Goal: Task Accomplishment & Management: Use online tool/utility

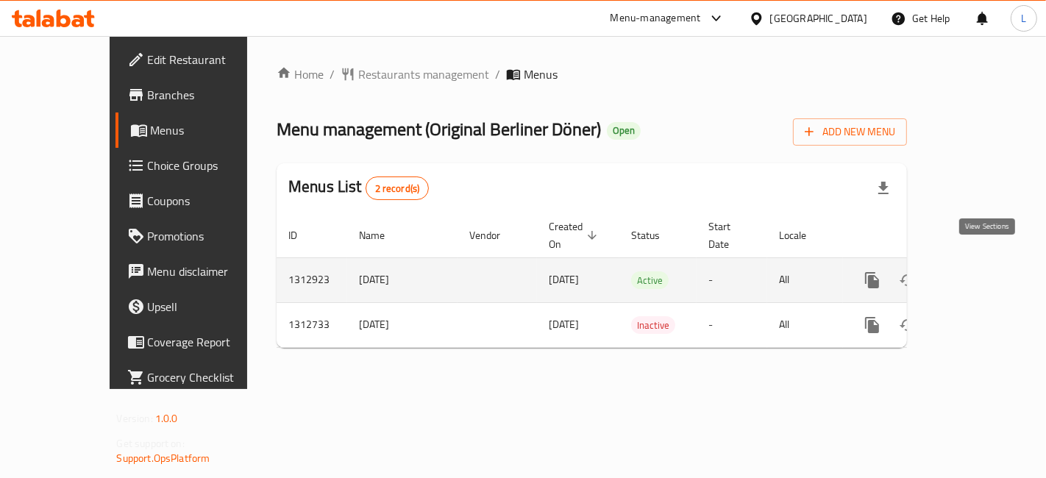
click at [986, 271] on icon "enhanced table" at bounding box center [978, 280] width 18 height 18
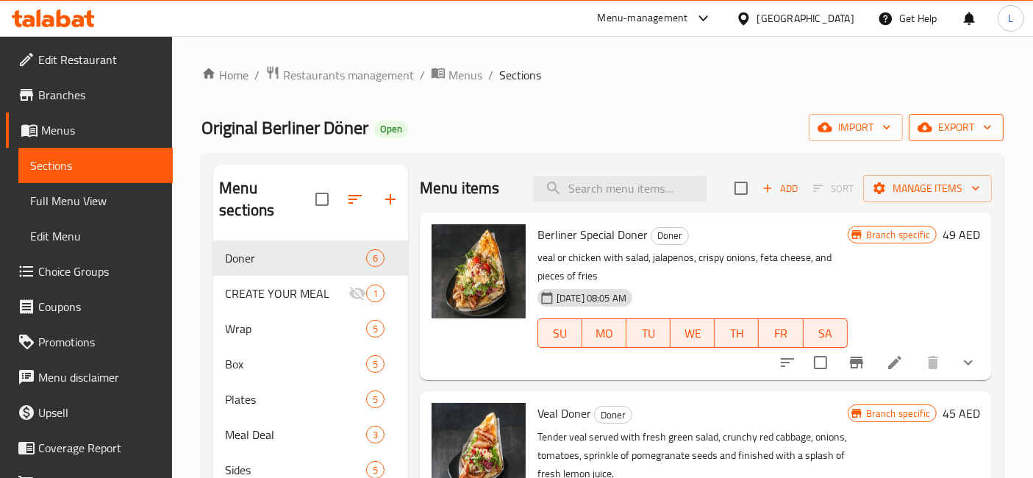
click at [985, 125] on icon "button" at bounding box center [987, 127] width 15 height 15
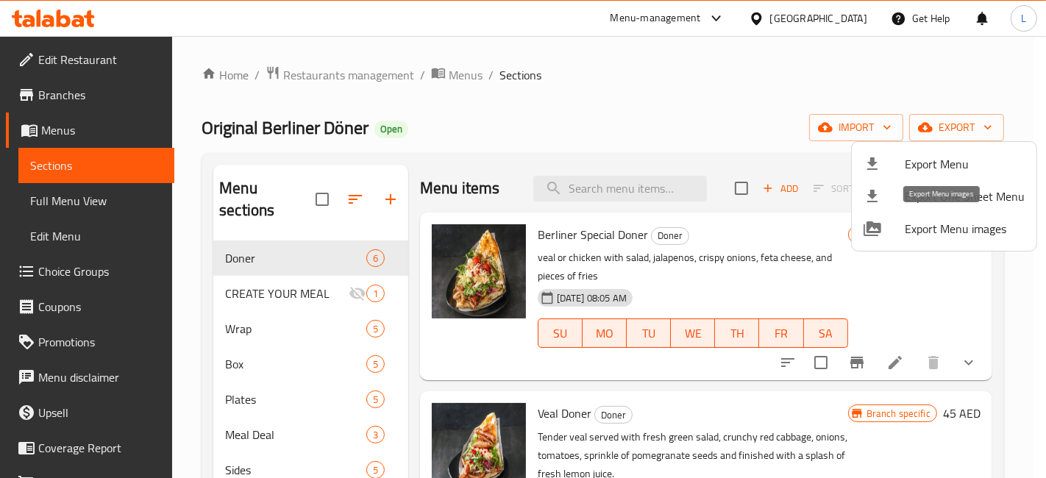
click at [960, 232] on span "Export Menu images" at bounding box center [965, 229] width 120 height 18
click at [653, 82] on div at bounding box center [523, 239] width 1046 height 478
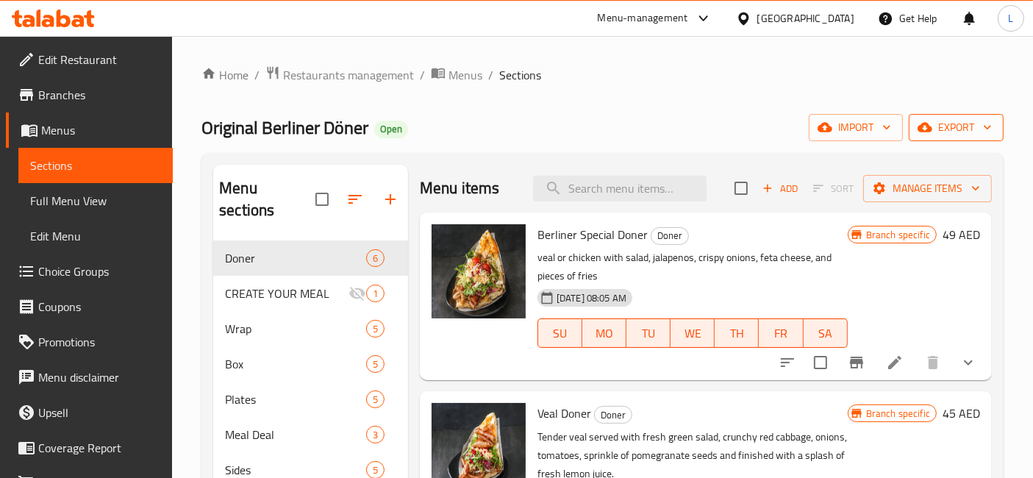
click at [991, 123] on icon "button" at bounding box center [987, 127] width 15 height 15
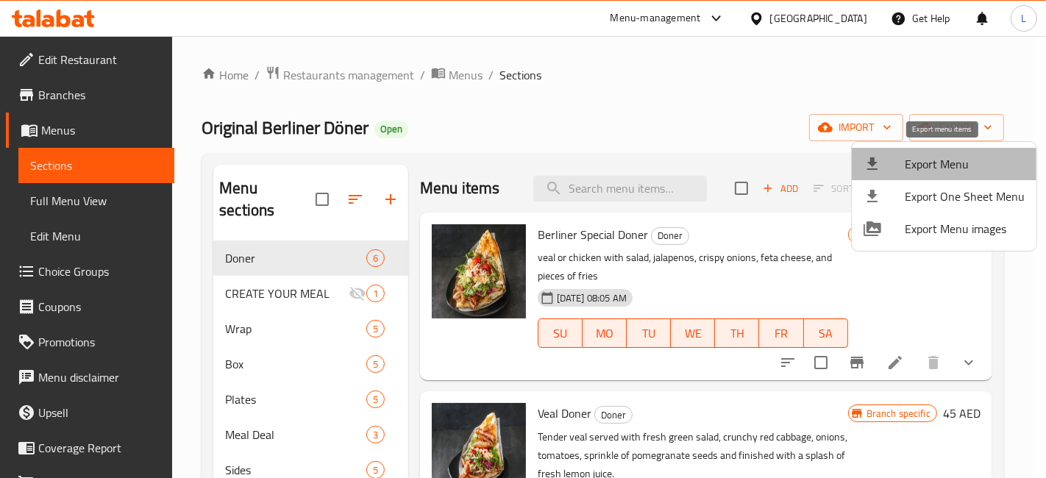
click at [960, 163] on span "Export Menu" at bounding box center [965, 164] width 120 height 18
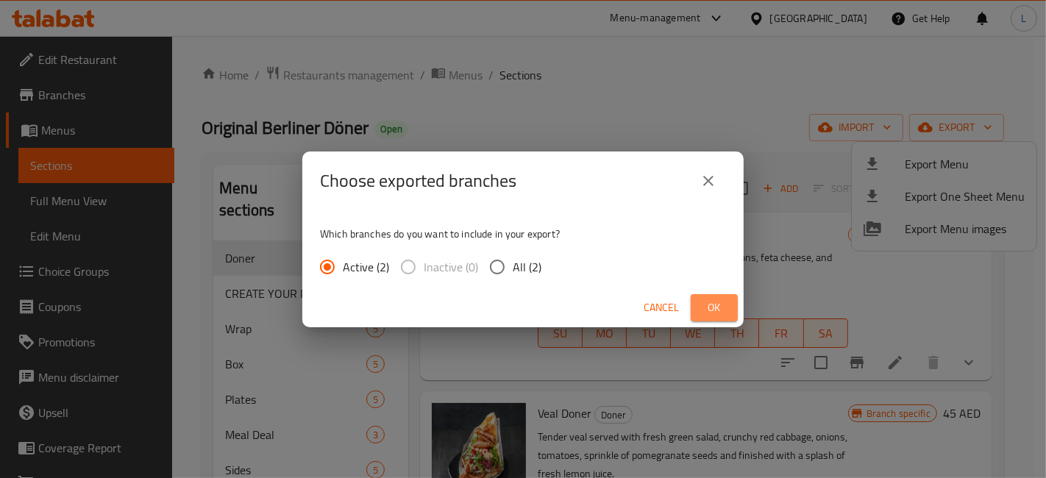
click at [721, 299] on span "Ok" at bounding box center [714, 308] width 24 height 18
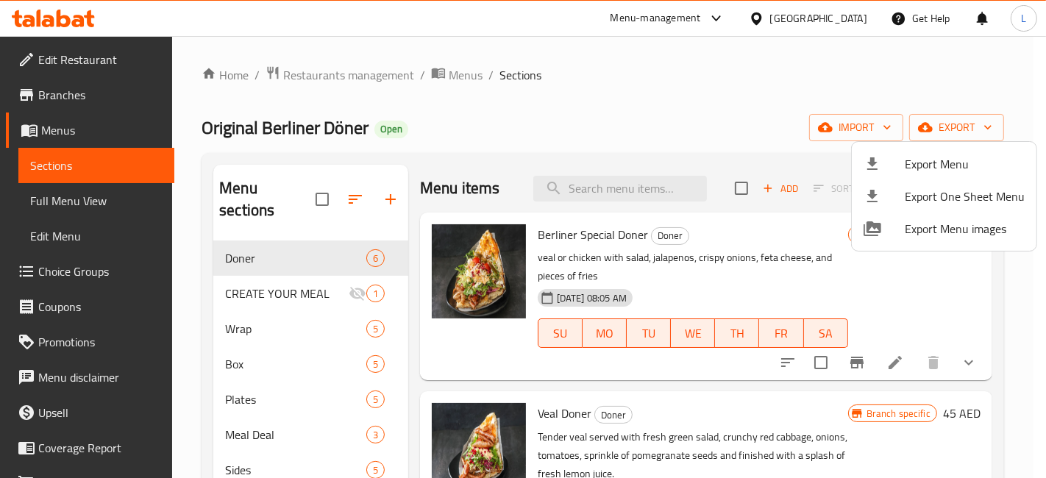
click at [786, 85] on div at bounding box center [523, 239] width 1046 height 478
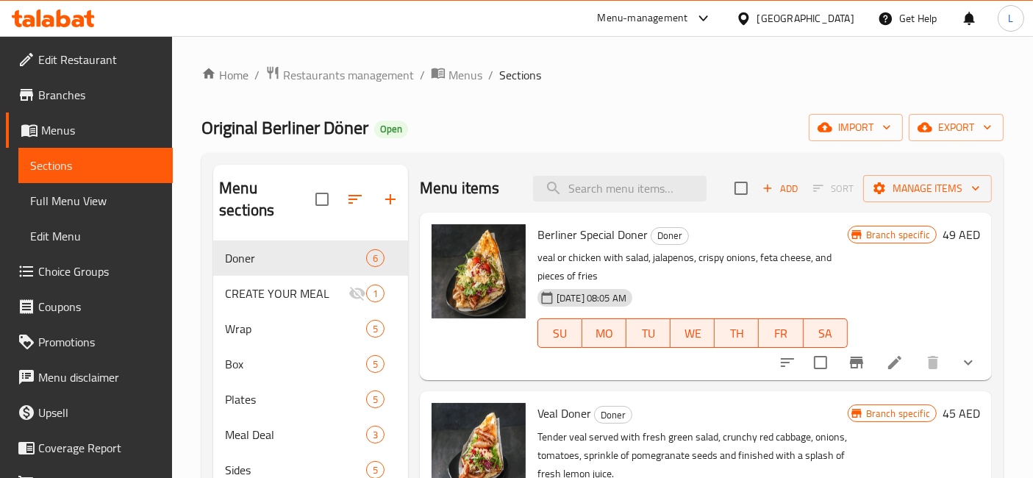
click at [71, 92] on span "Branches" at bounding box center [99, 95] width 123 height 18
